Goal: Information Seeking & Learning: Check status

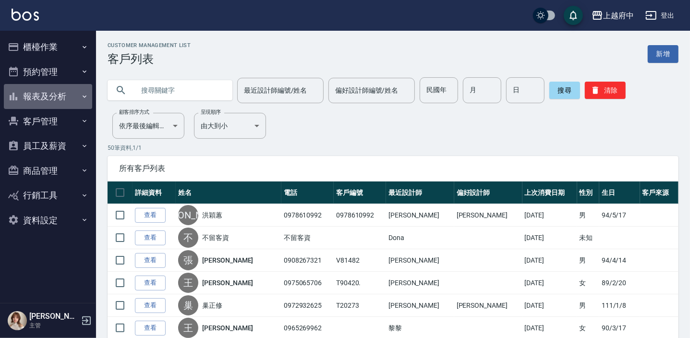
click at [70, 94] on button "報表及分析" at bounding box center [48, 96] width 88 height 25
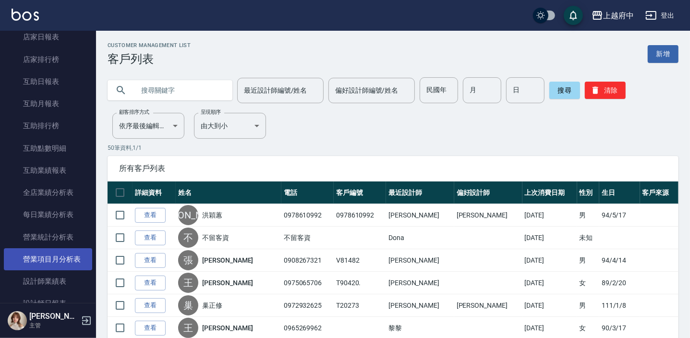
scroll to position [174, 0]
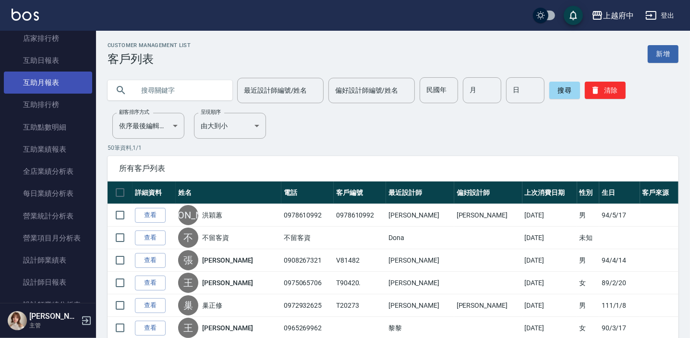
click at [76, 79] on link "互助月報表" at bounding box center [48, 83] width 88 height 22
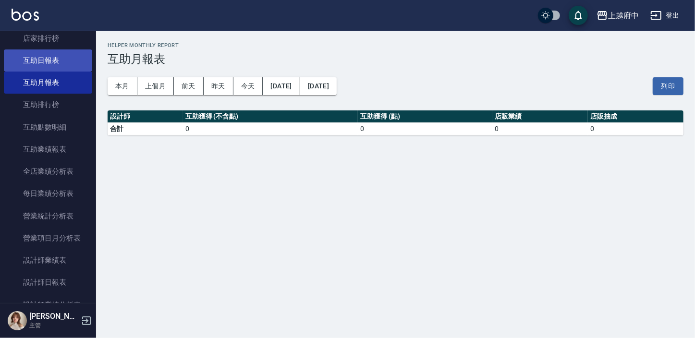
click at [62, 62] on link "互助日報表" at bounding box center [48, 60] width 88 height 22
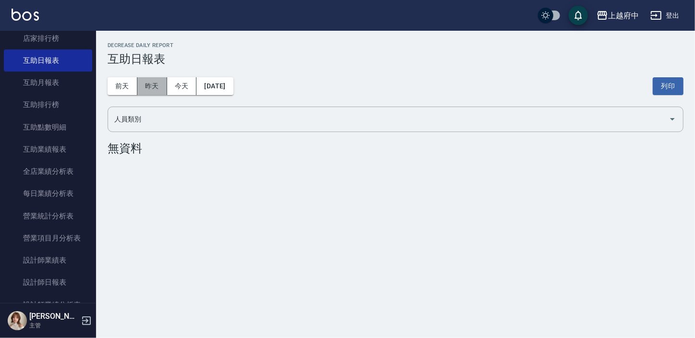
click at [158, 84] on button "昨天" at bounding box center [152, 86] width 30 height 18
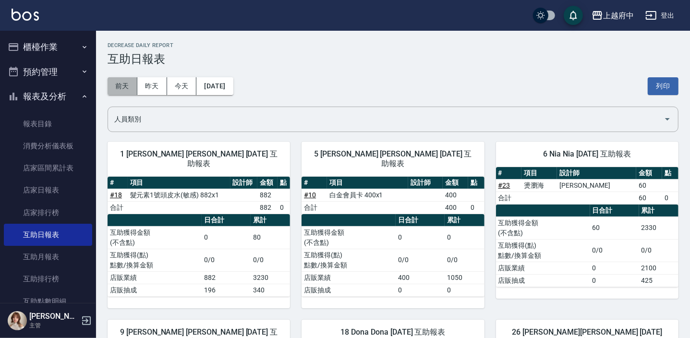
click at [124, 83] on button "前天" at bounding box center [123, 86] width 30 height 18
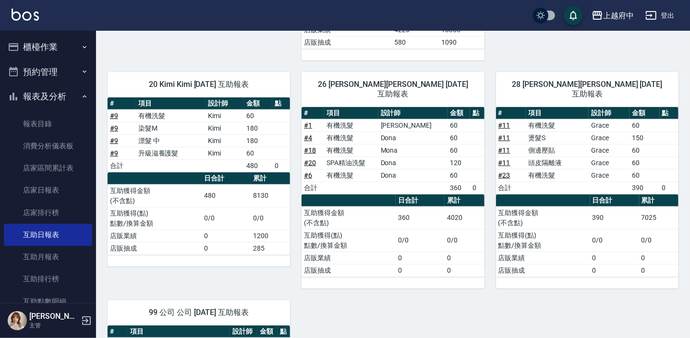
scroll to position [523, 0]
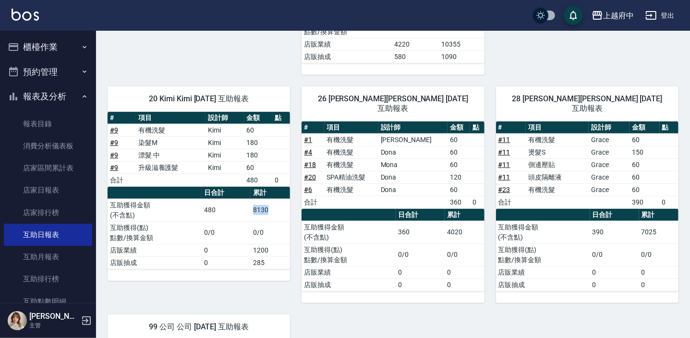
drag, startPoint x: 255, startPoint y: 206, endPoint x: 278, endPoint y: 209, distance: 23.7
click at [278, 209] on td "8130" at bounding box center [270, 210] width 39 height 23
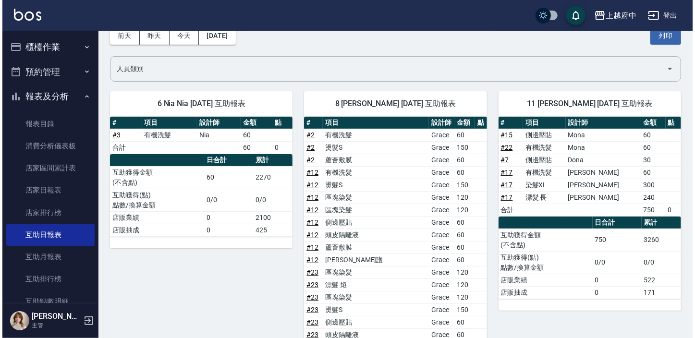
scroll to position [0, 0]
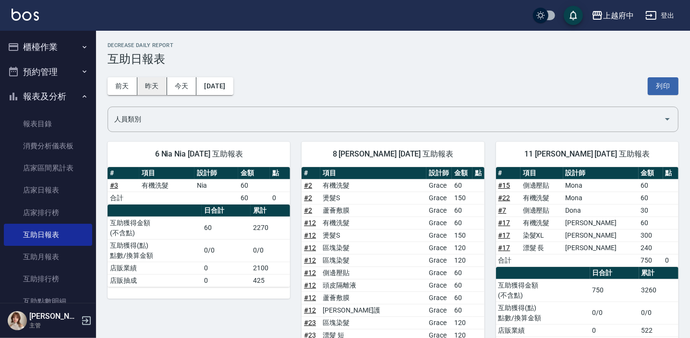
click at [151, 90] on button "昨天" at bounding box center [152, 86] width 30 height 18
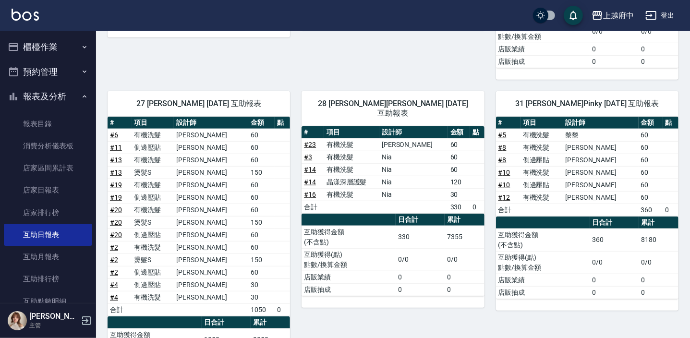
scroll to position [544, 0]
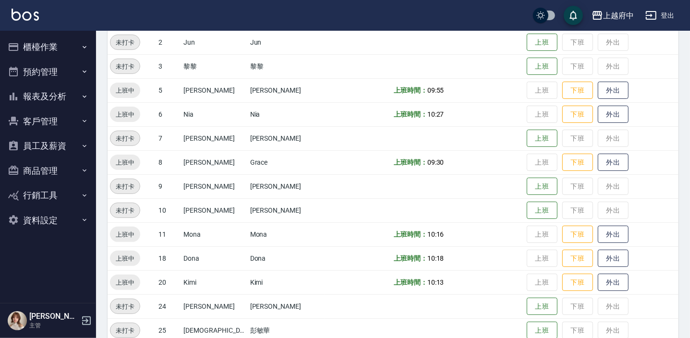
scroll to position [134, 0]
